Goal: Book appointment/travel/reservation

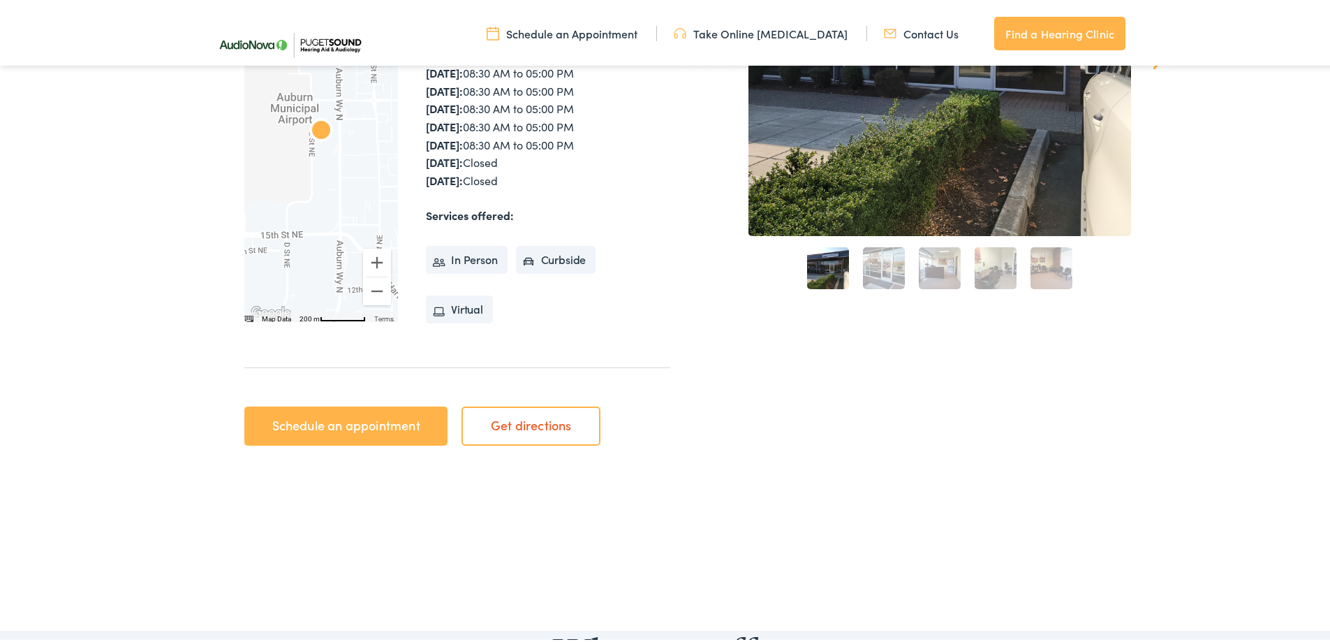
scroll to position [349, 0]
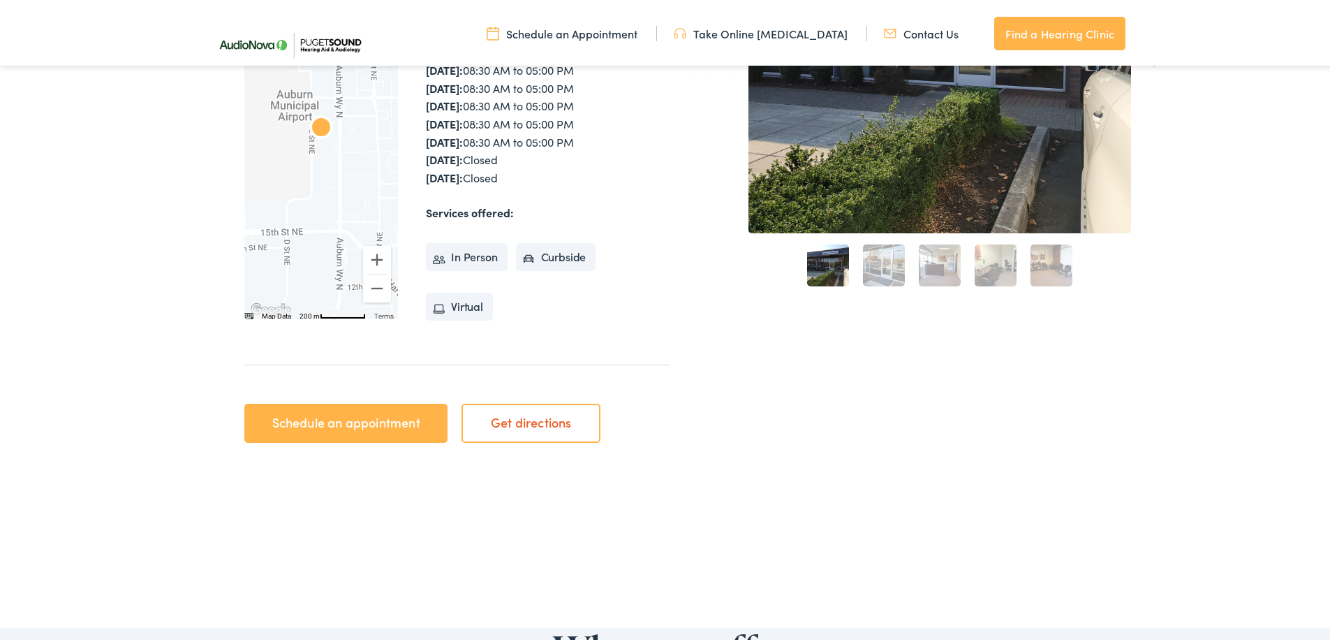
click at [346, 421] on link "Schedule an appointment" at bounding box center [345, 420] width 203 height 39
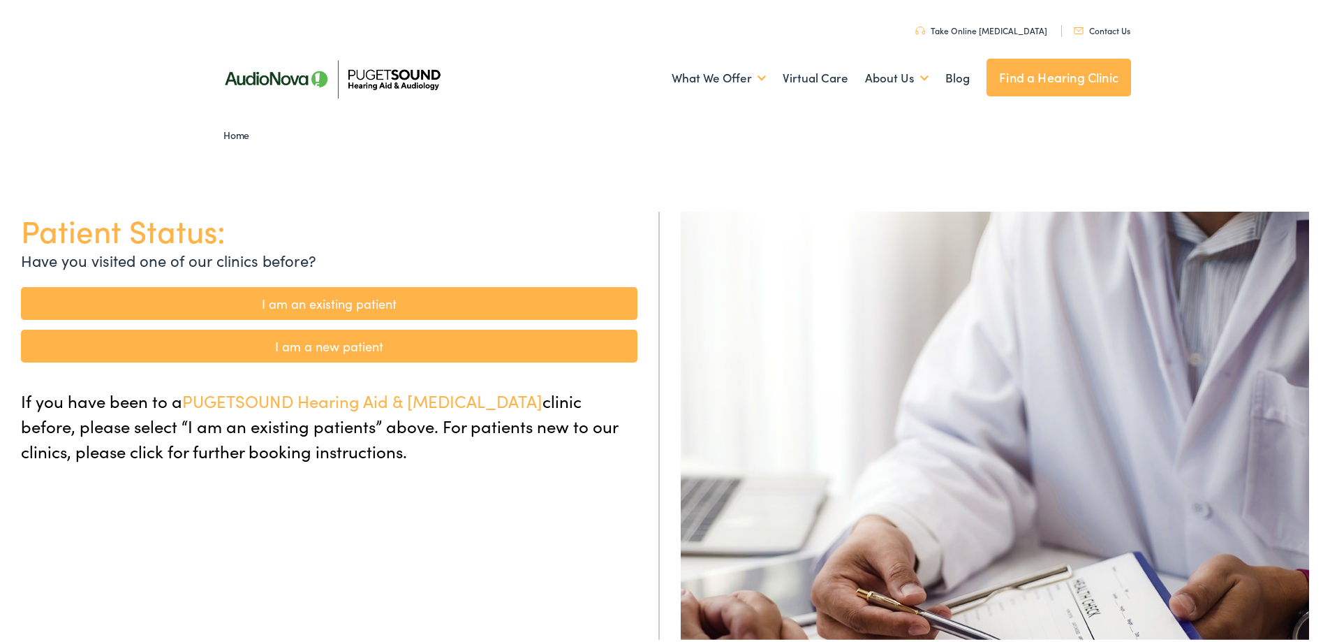
click at [313, 344] on link "I am a new patient" at bounding box center [329, 343] width 616 height 33
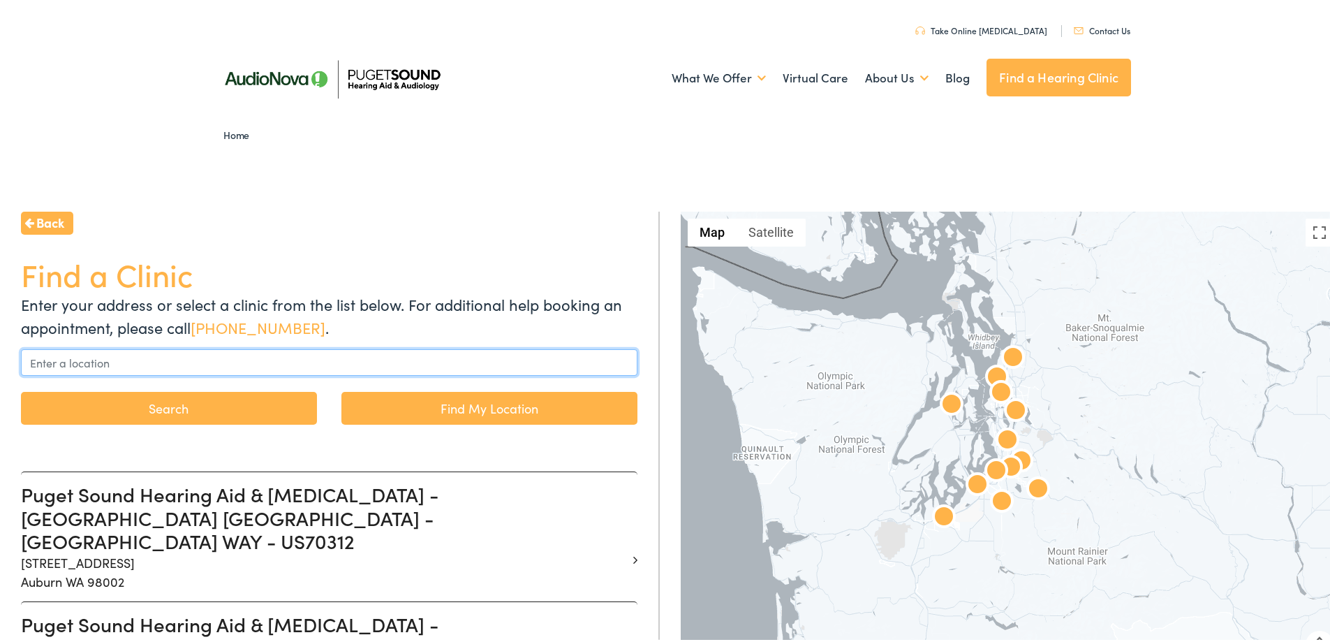
click at [105, 359] on input "text" at bounding box center [329, 359] width 616 height 27
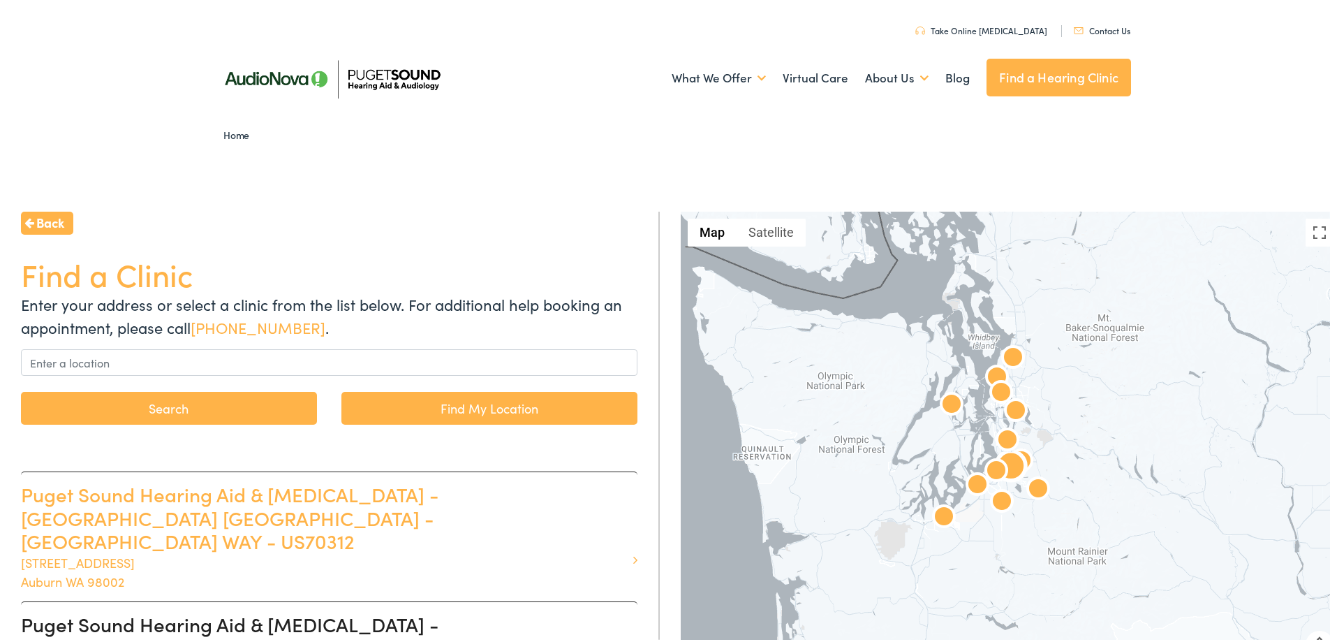
click at [81, 504] on h3 "Puget Sound Hearing Aid & [MEDICAL_DATA] - [GEOGRAPHIC_DATA] [GEOGRAPHIC_DATA] …" at bounding box center [324, 515] width 606 height 71
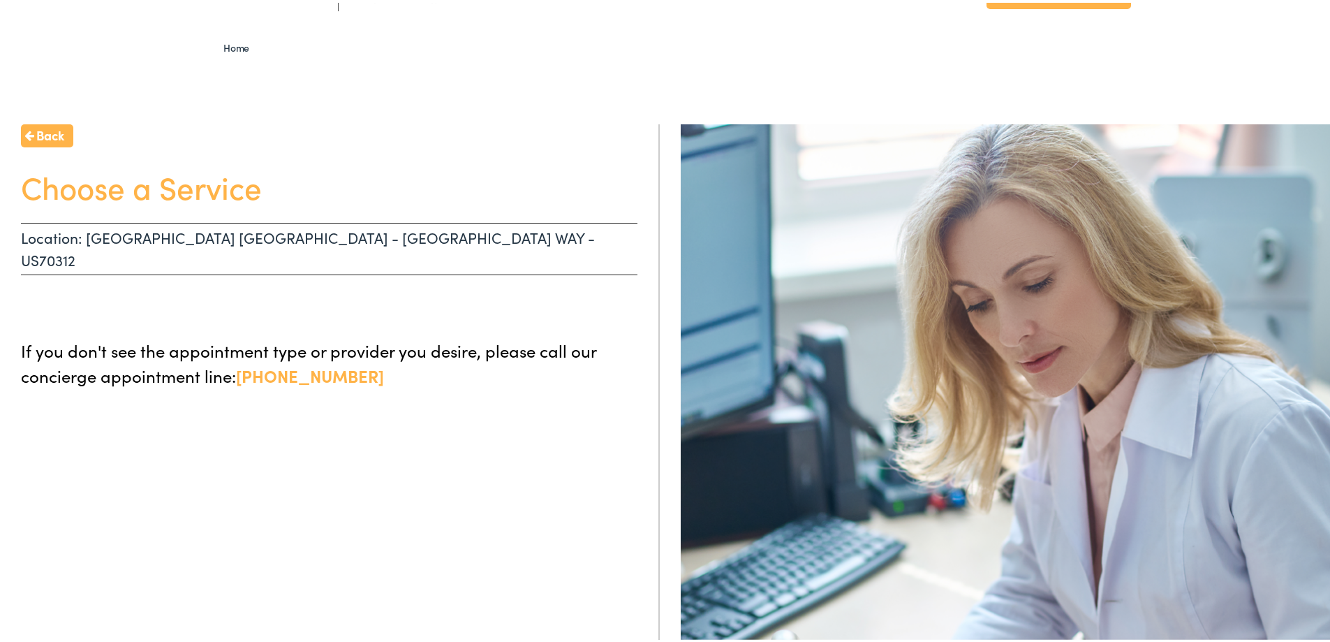
scroll to position [140, 0]
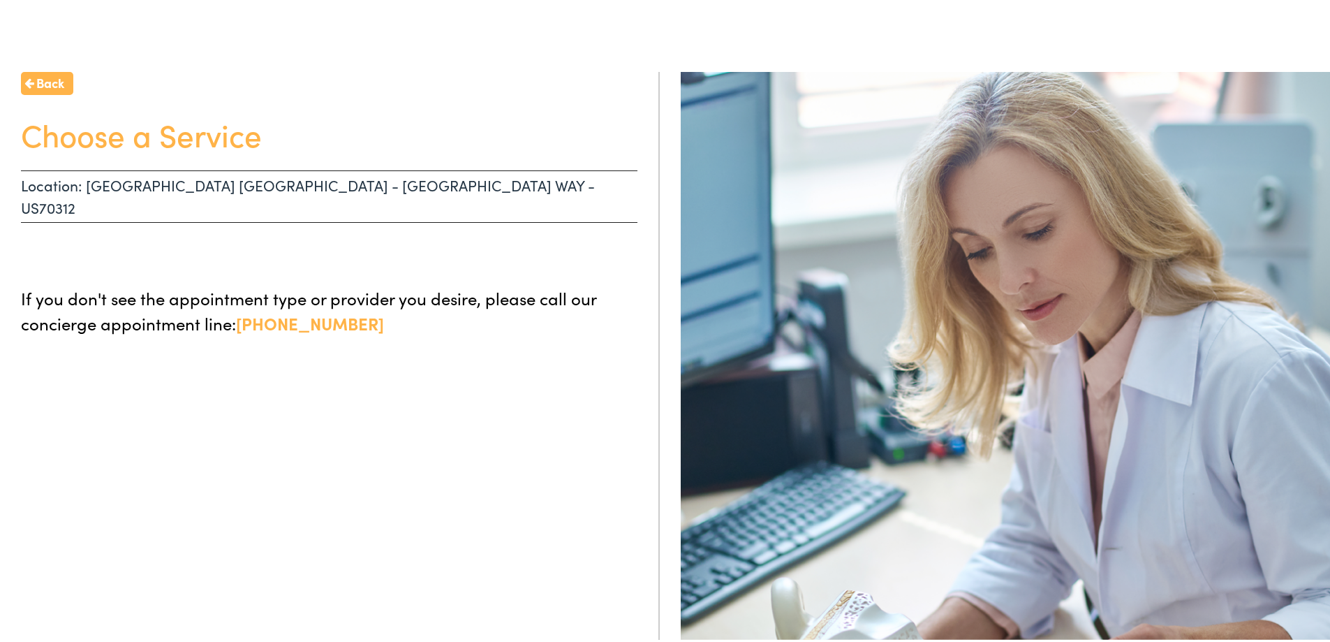
click at [88, 144] on h1 "Choose a Service" at bounding box center [329, 131] width 616 height 37
click at [34, 83] on icon at bounding box center [29, 80] width 10 height 11
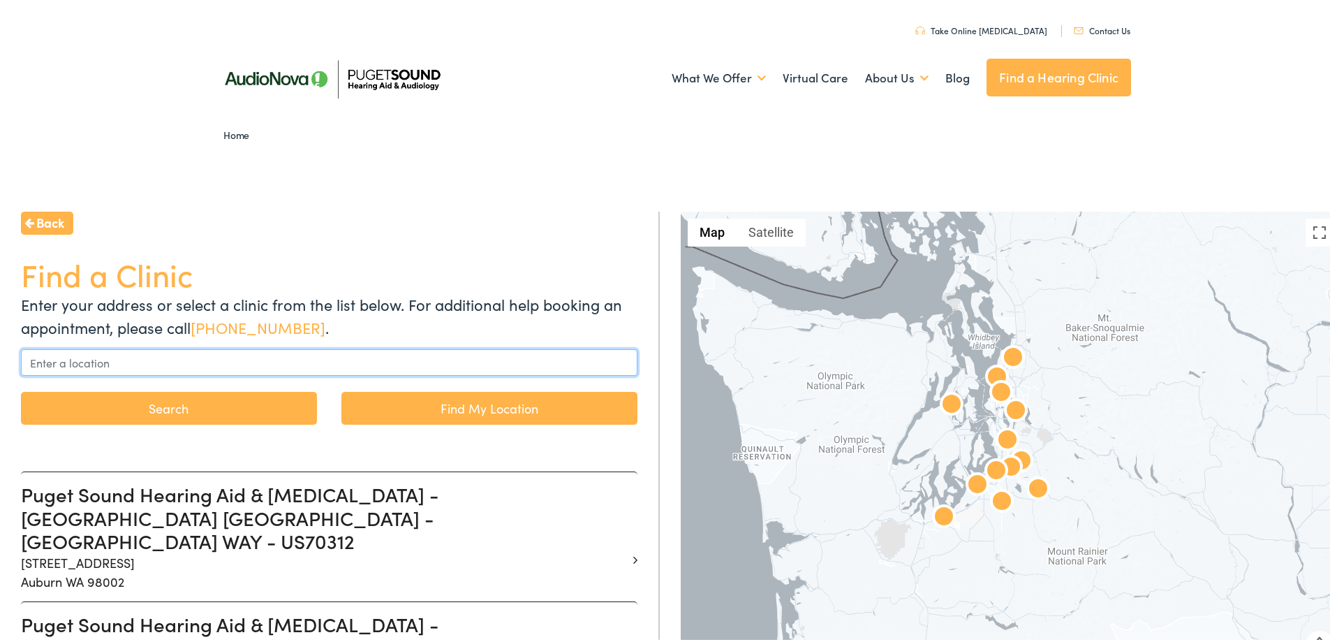
click at [103, 360] on input "text" at bounding box center [329, 359] width 616 height 27
click at [101, 360] on input "text" at bounding box center [329, 359] width 616 height 27
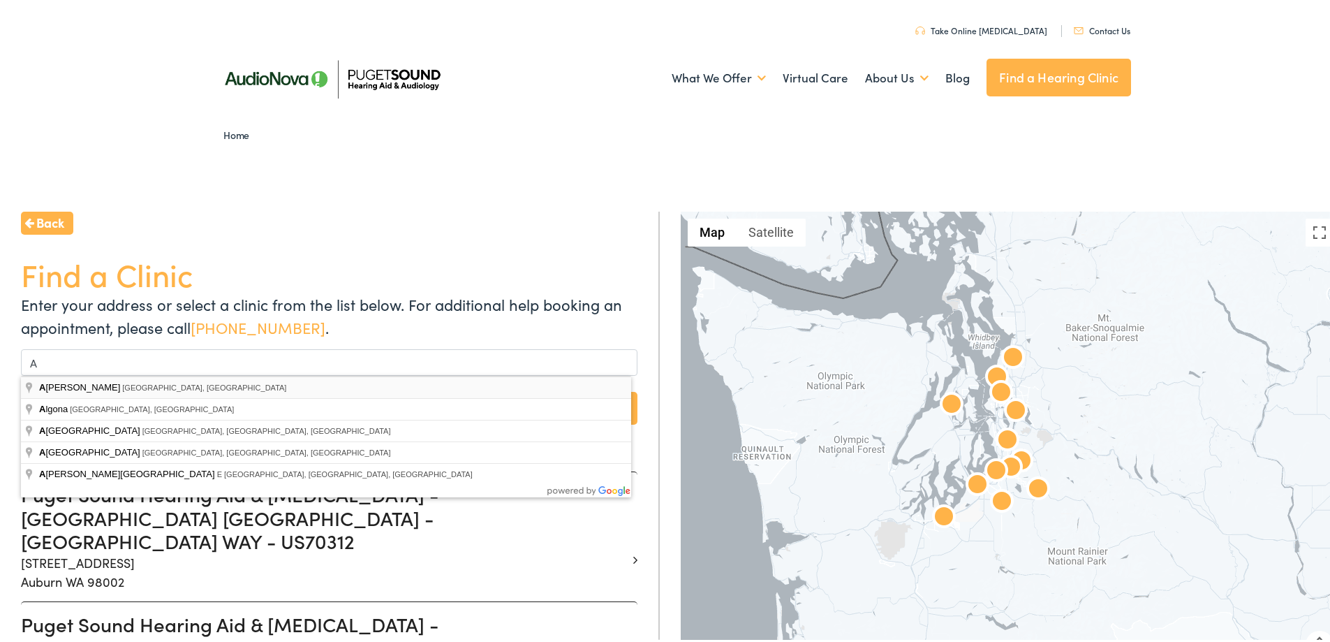
type input "Auburn, WA, USA"
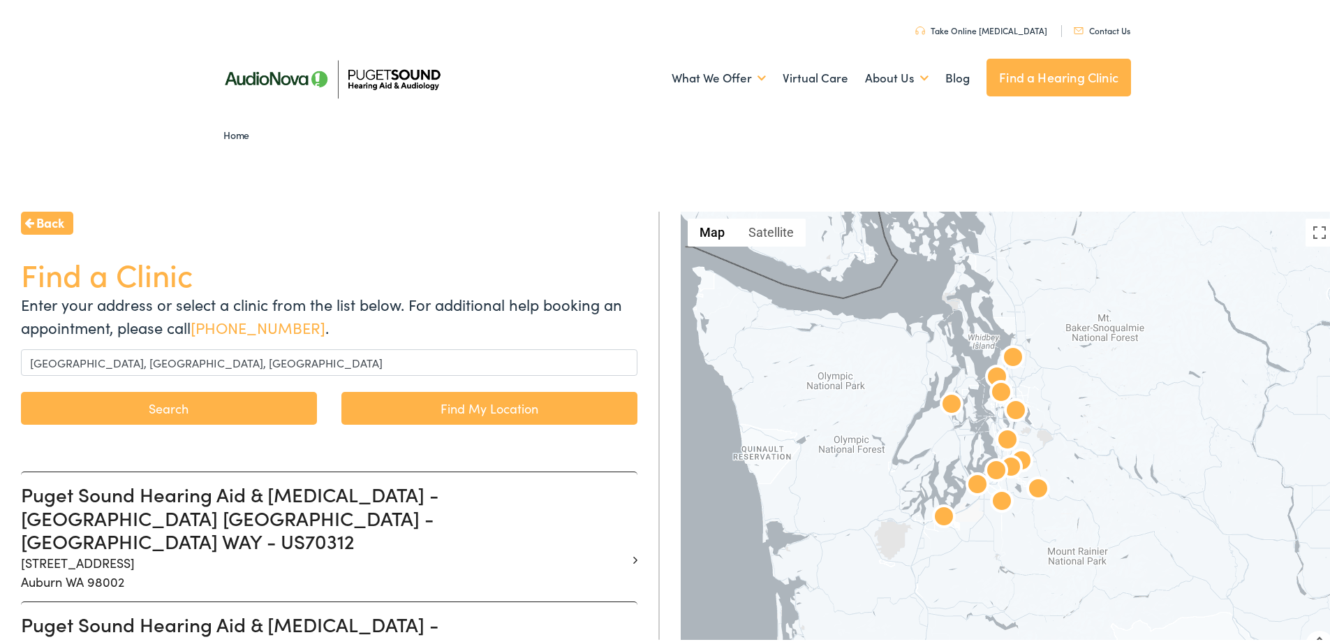
click at [191, 407] on button "Search" at bounding box center [169, 405] width 296 height 33
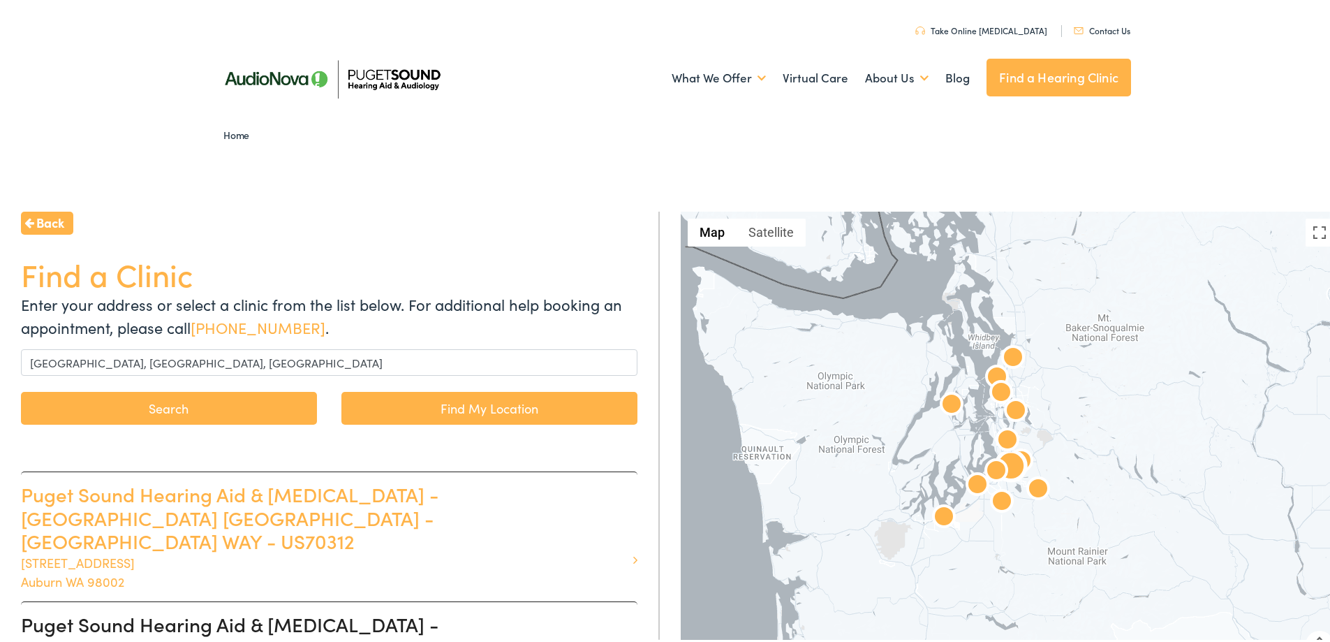
click at [82, 550] on p "1833 Auburn Way N #M Auburn WA 98002" at bounding box center [324, 569] width 606 height 38
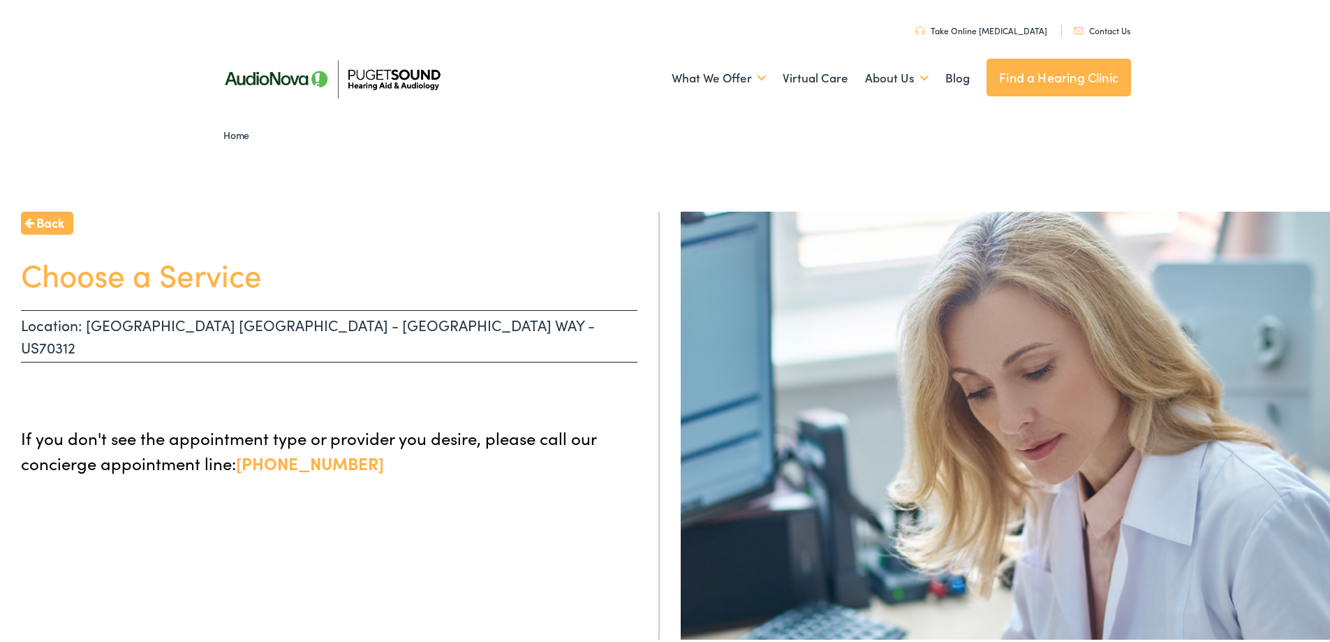
click at [133, 281] on h1 "Choose a Service" at bounding box center [329, 271] width 616 height 37
click at [37, 221] on span "Back" at bounding box center [50, 219] width 28 height 19
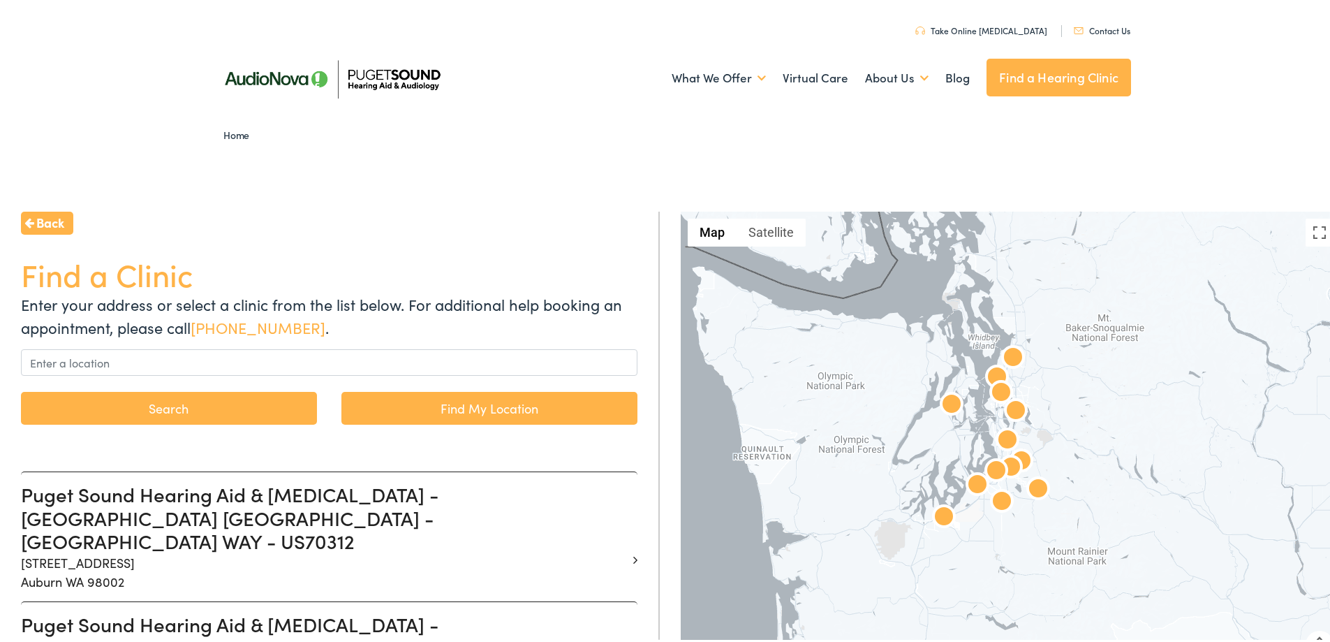
click at [49, 216] on span "Back" at bounding box center [50, 219] width 28 height 19
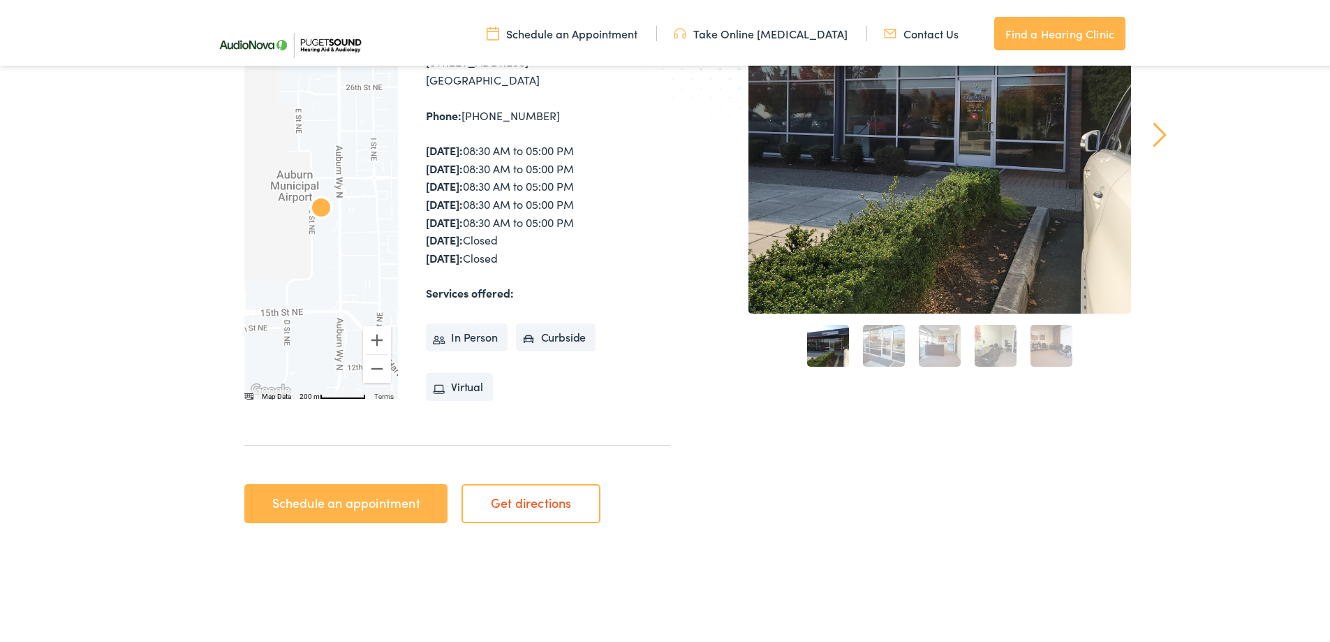
scroll to position [279, 0]
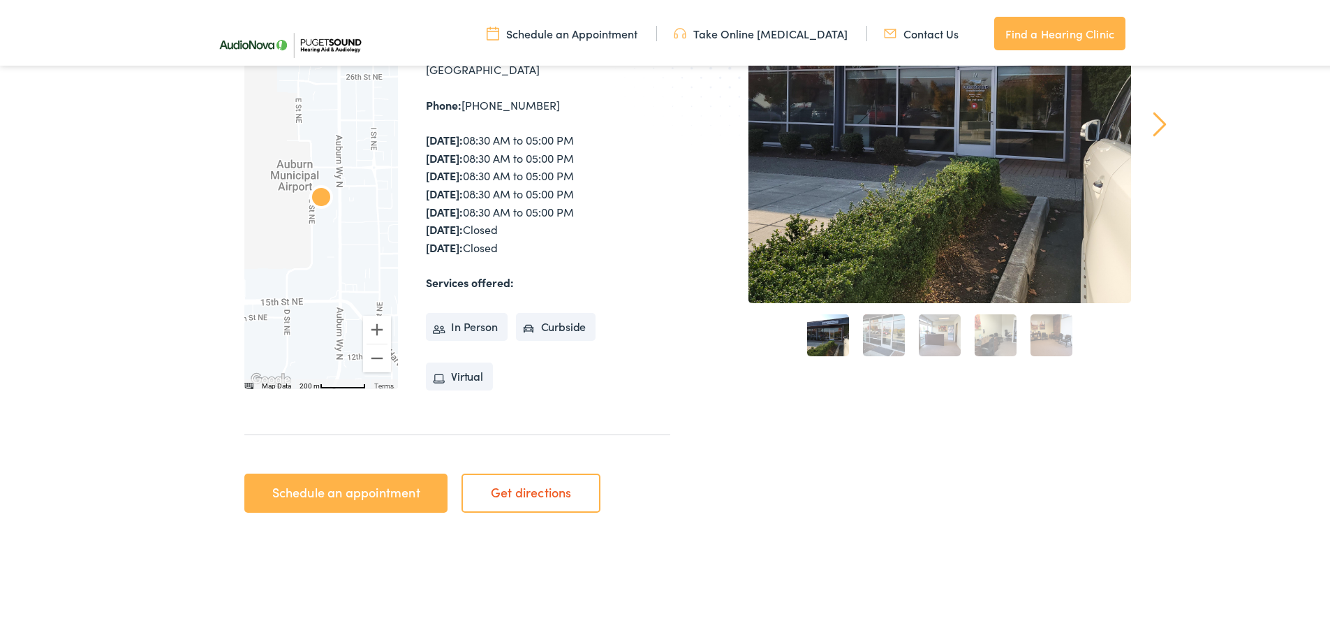
click at [316, 486] on link "Schedule an appointment" at bounding box center [345, 490] width 203 height 39
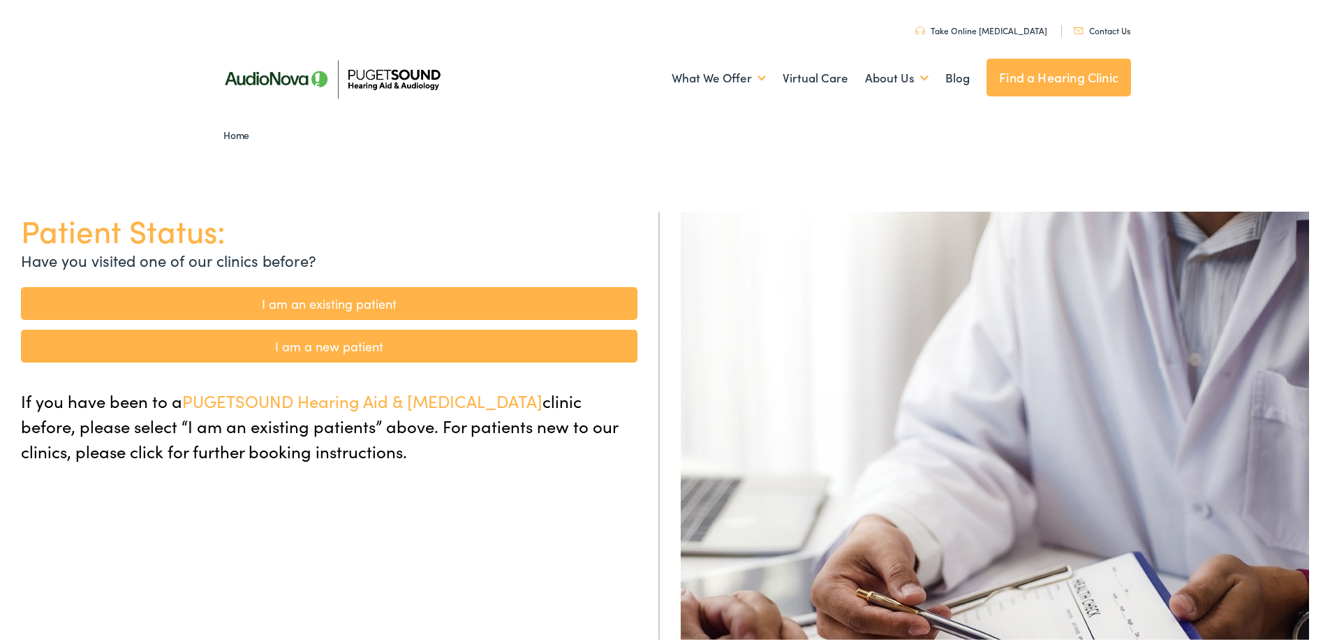
click at [307, 343] on link "I am a new patient" at bounding box center [329, 343] width 616 height 33
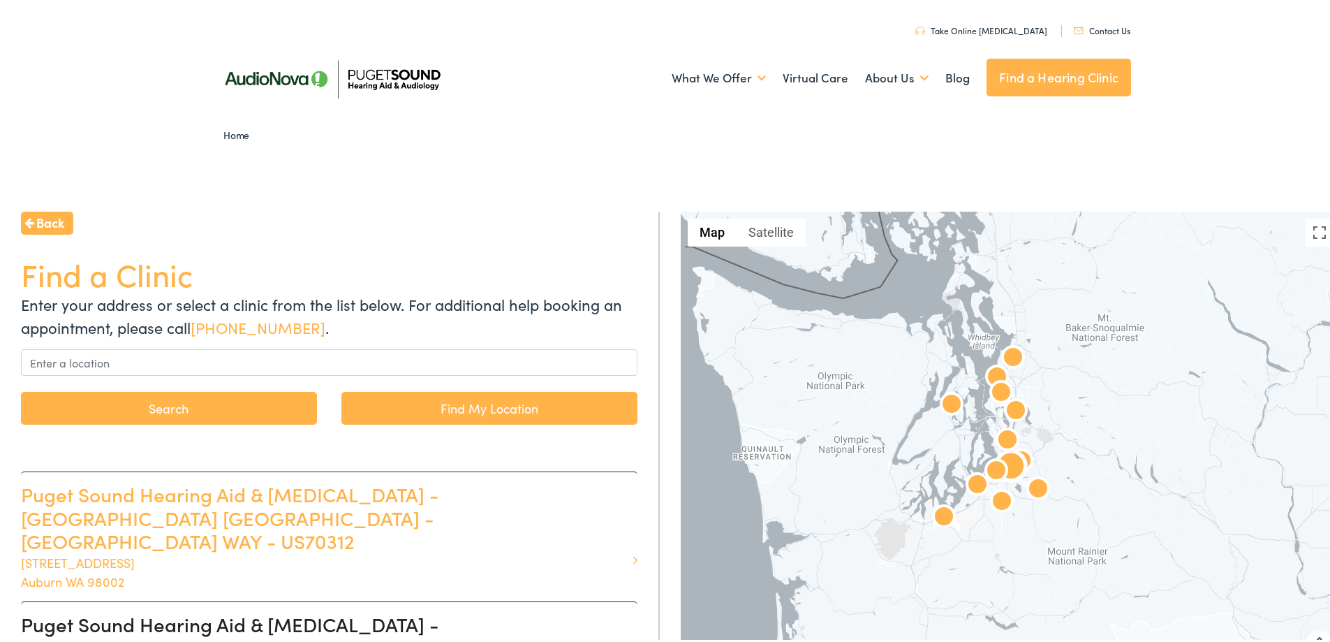
click at [53, 503] on h3 "Puget Sound Hearing Aid & [MEDICAL_DATA] - [GEOGRAPHIC_DATA] [GEOGRAPHIC_DATA] …" at bounding box center [324, 515] width 606 height 71
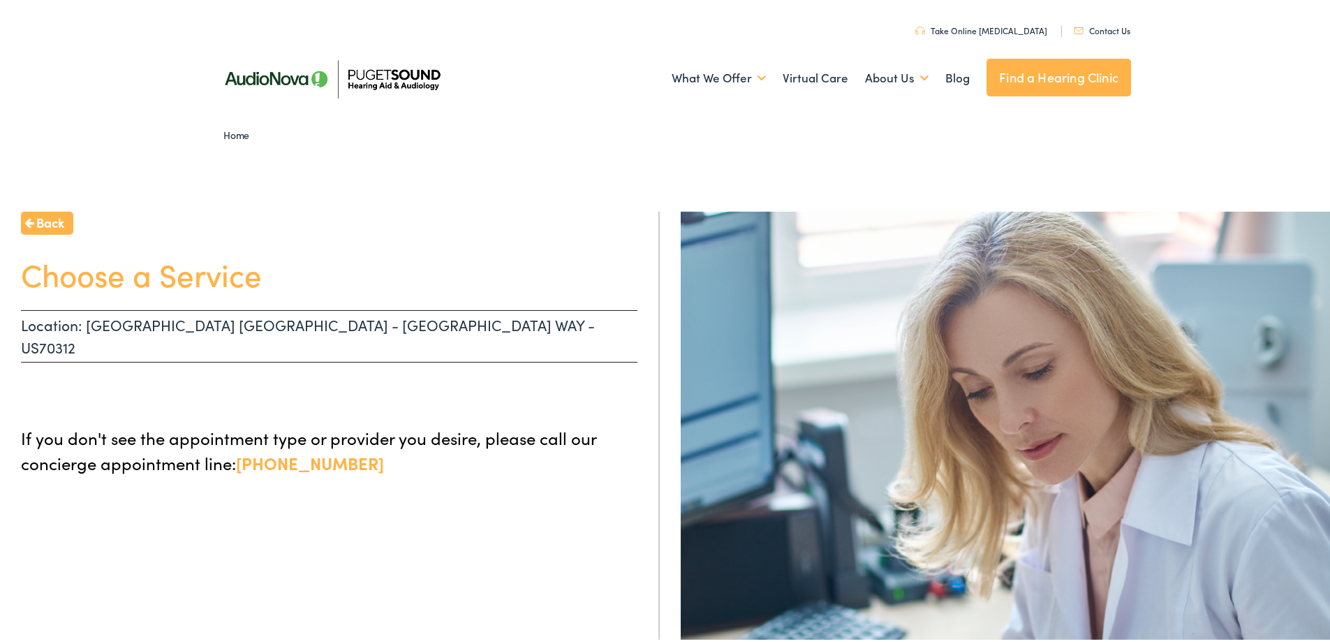
click at [480, 322] on p "Location: [GEOGRAPHIC_DATA] [GEOGRAPHIC_DATA] - [GEOGRAPHIC_DATA] WAY - US70312" at bounding box center [329, 333] width 616 height 52
click at [156, 283] on h1 "Choose a Service" at bounding box center [329, 271] width 616 height 37
click at [151, 275] on h1 "Choose a Service" at bounding box center [329, 271] width 616 height 37
click at [93, 263] on h1 "Choose a Service" at bounding box center [329, 271] width 616 height 37
click at [92, 264] on h1 "Choose a Service" at bounding box center [329, 271] width 616 height 37
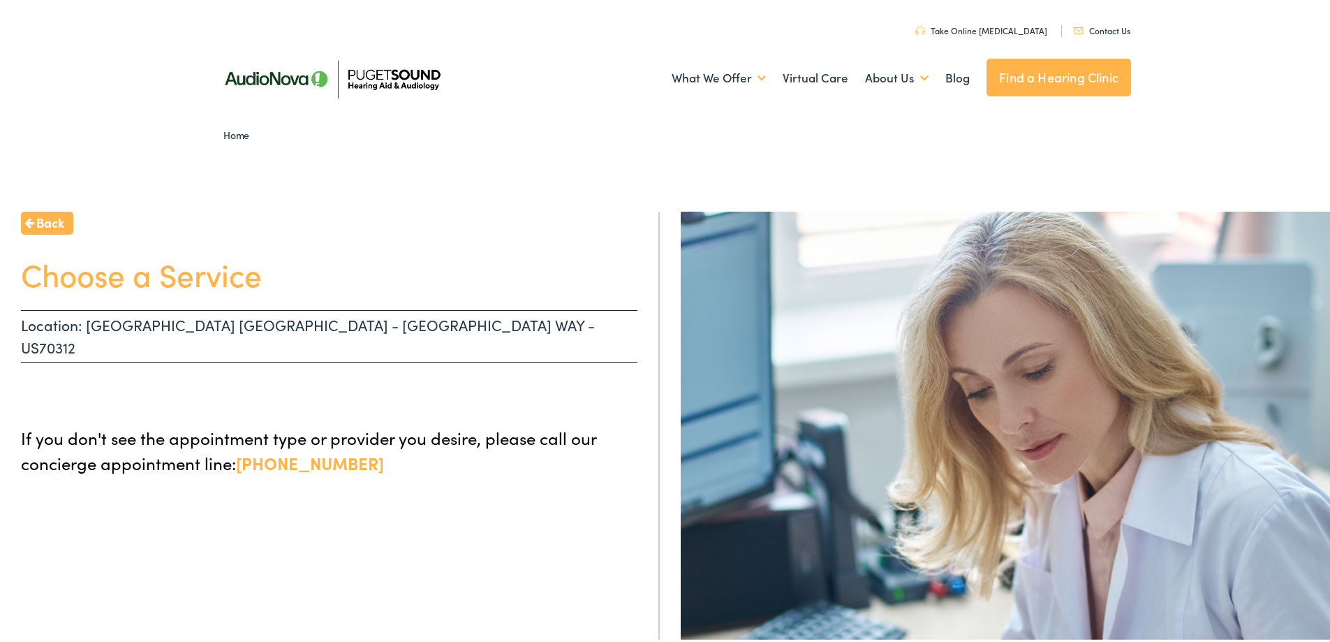
drag, startPoint x: 168, startPoint y: 276, endPoint x: 182, endPoint y: 276, distance: 14.0
click at [168, 276] on h1 "Choose a Service" at bounding box center [329, 271] width 616 height 37
click at [330, 268] on h1 "Choose a Service" at bounding box center [329, 271] width 616 height 37
